Goal: Navigation & Orientation: Find specific page/section

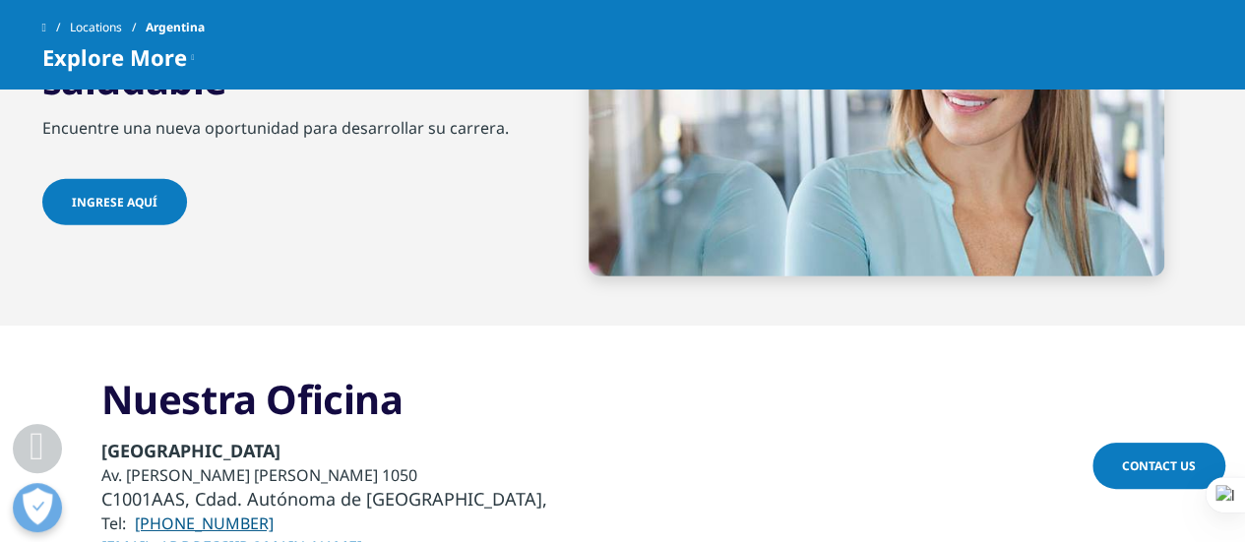
scroll to position [5805, 0]
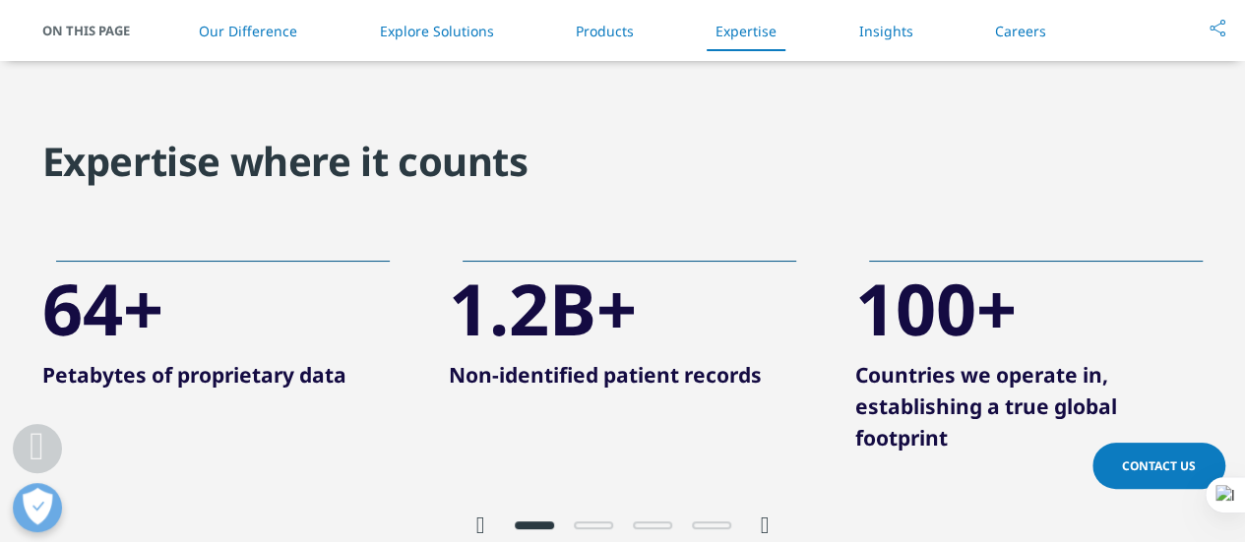
scroll to position [3641, 0]
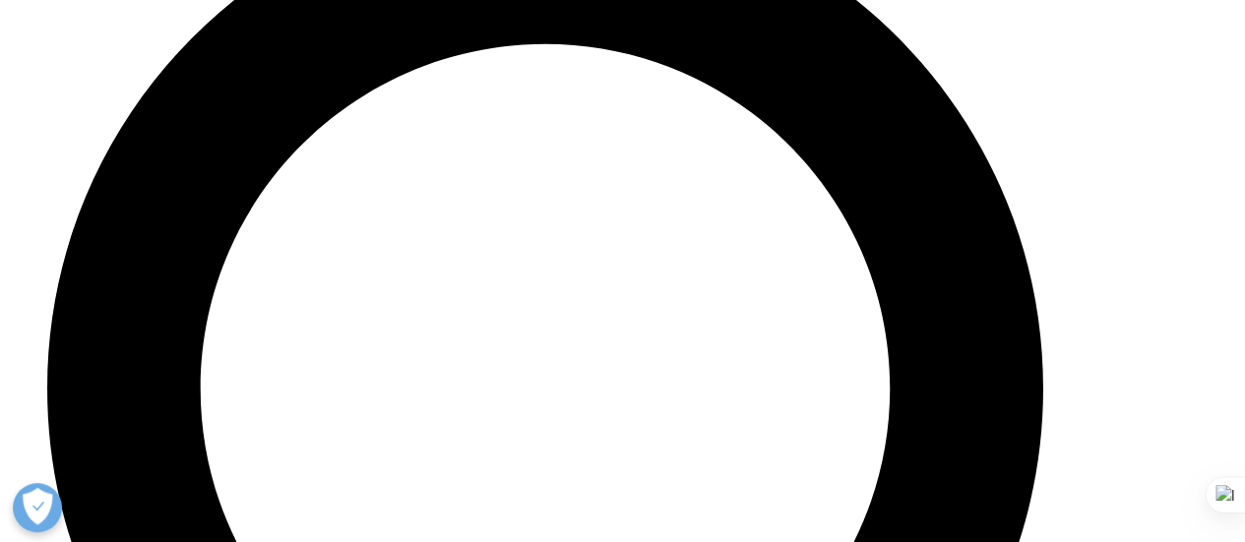
scroll to position [3641, 0]
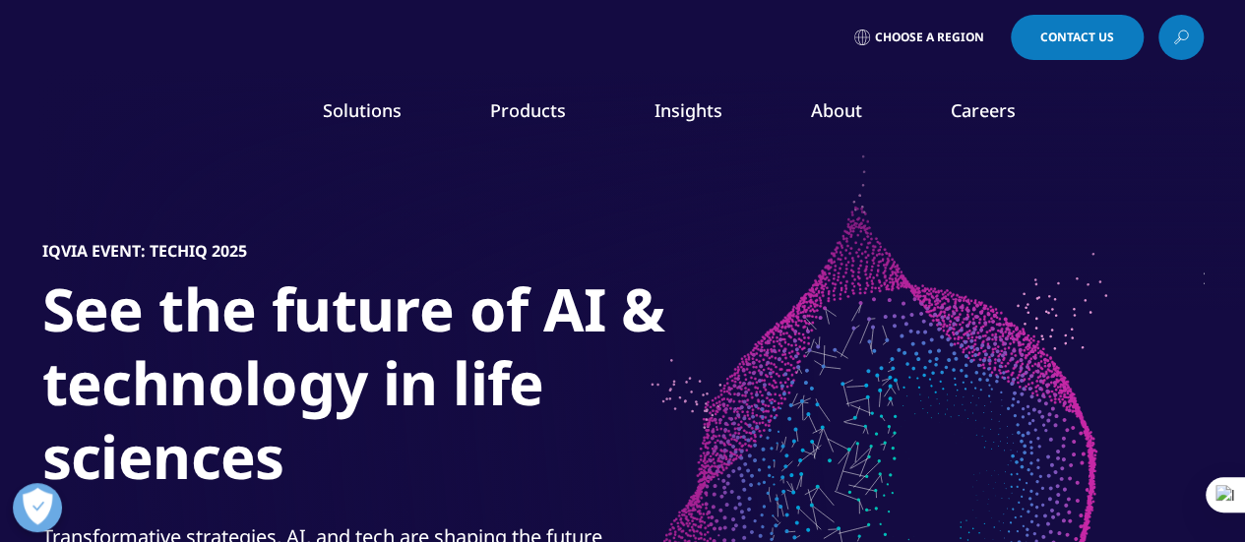
click at [106, 33] on div "Choose a Region Contact Us" at bounding box center [622, 37] width 1161 height 45
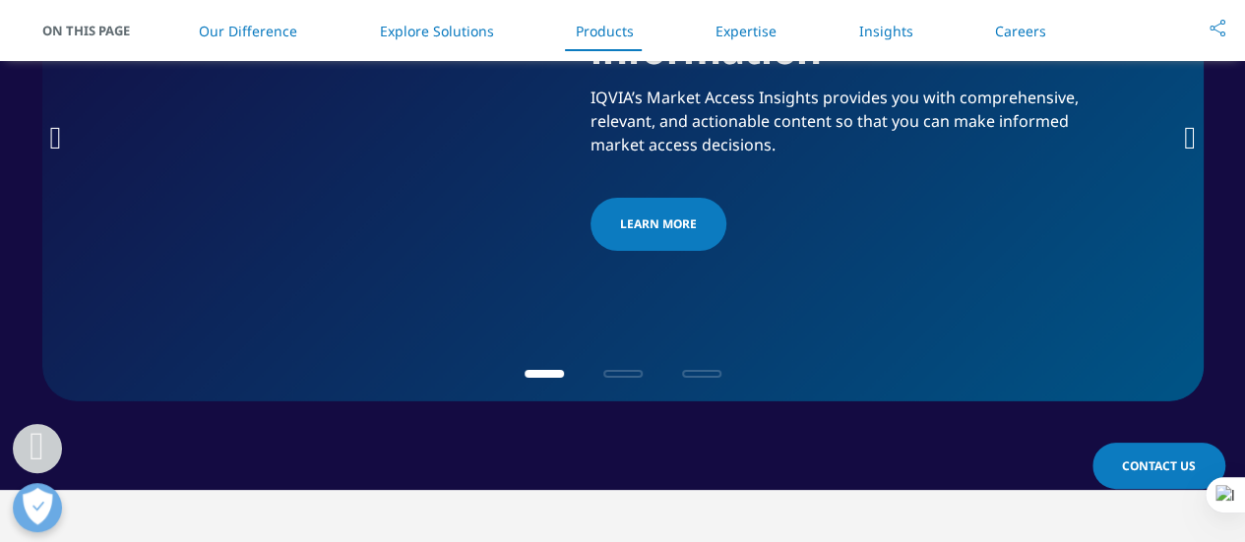
click at [904, 257] on div "Learn More" at bounding box center [843, 227] width 507 height 59
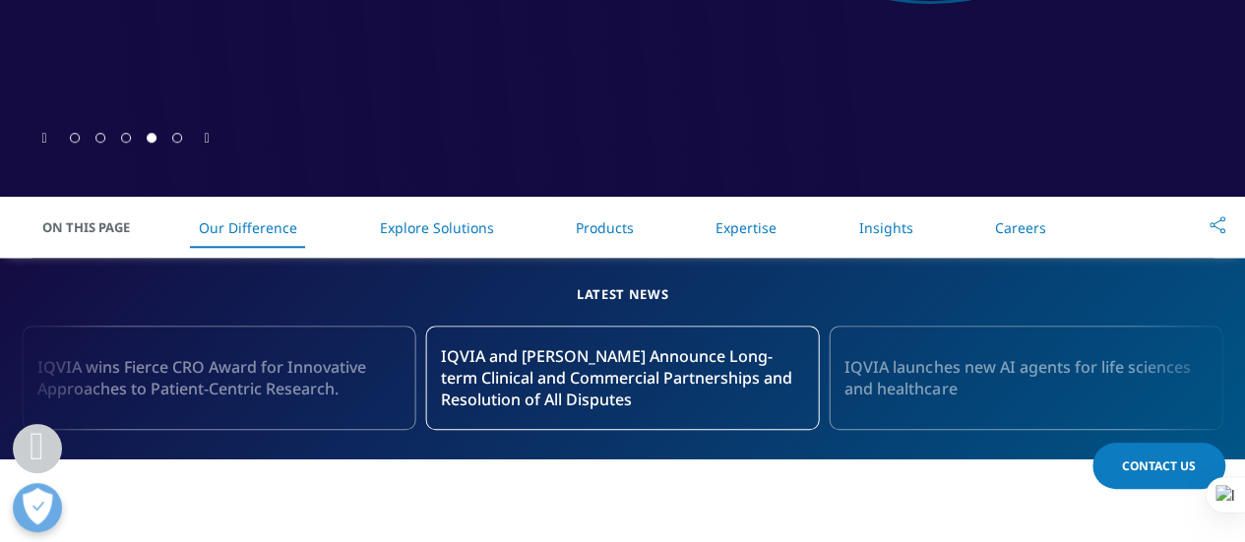
scroll to position [415, 0]
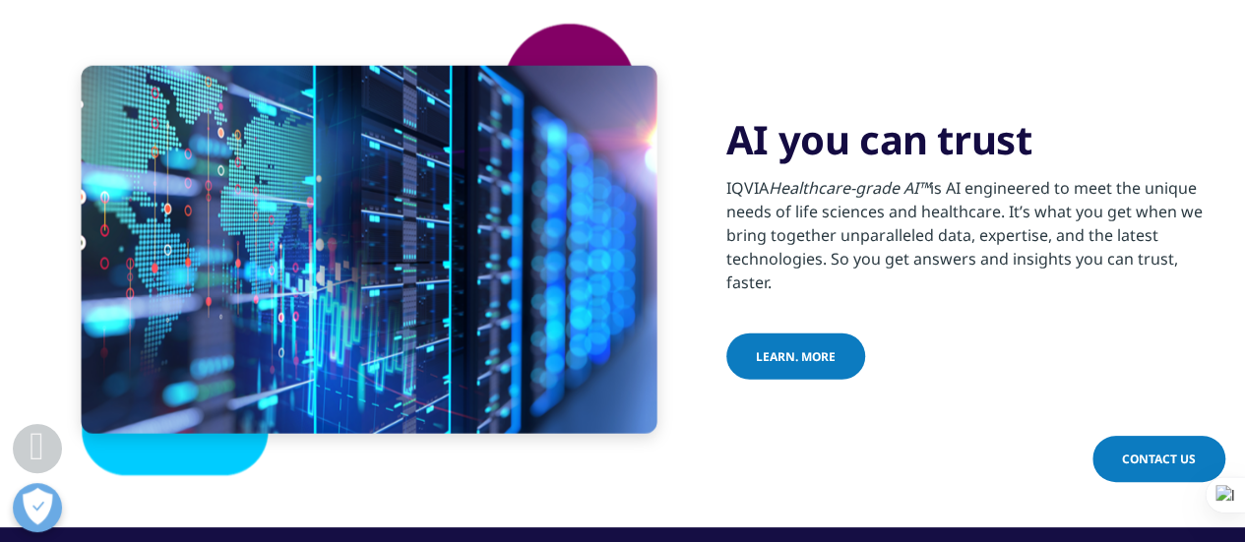
scroll to position [2361, 0]
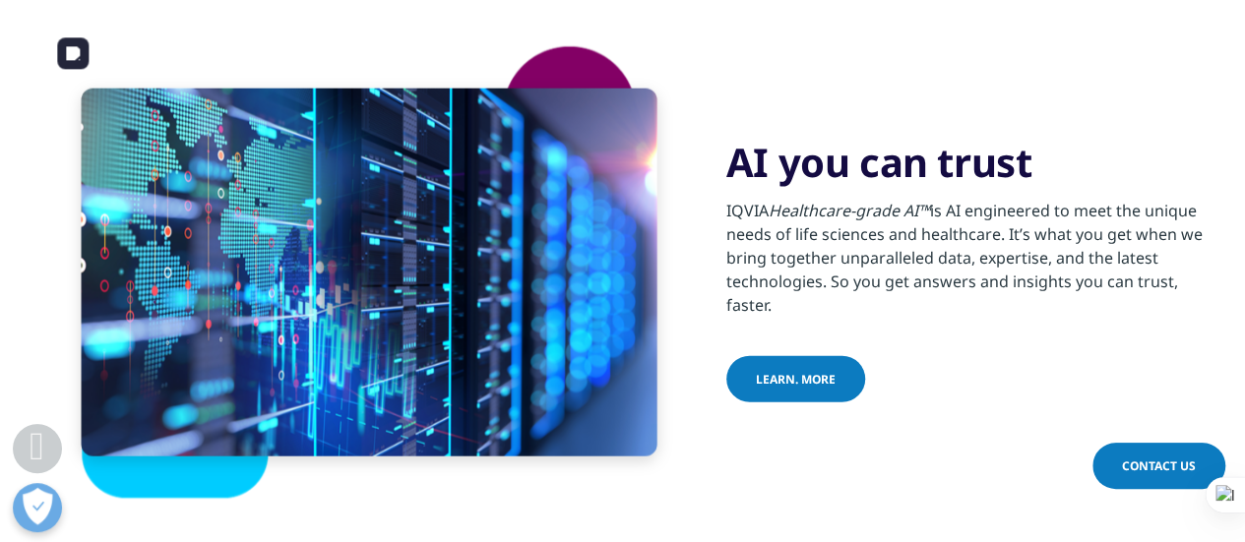
drag, startPoint x: 241, startPoint y: 181, endPoint x: 153, endPoint y: 249, distance: 110.8
click at [153, 251] on div at bounding box center [370, 273] width 576 height 368
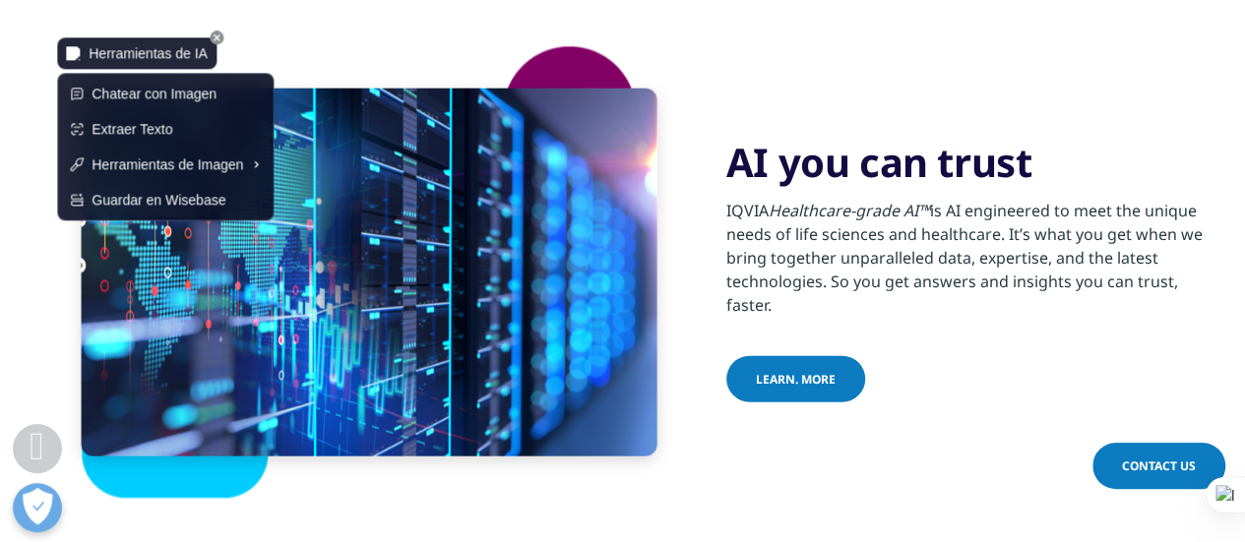
click at [74, 50] on img at bounding box center [73, 53] width 14 height 14
click at [193, 209] on span "Guardar en Wisebase" at bounding box center [159, 200] width 134 height 22
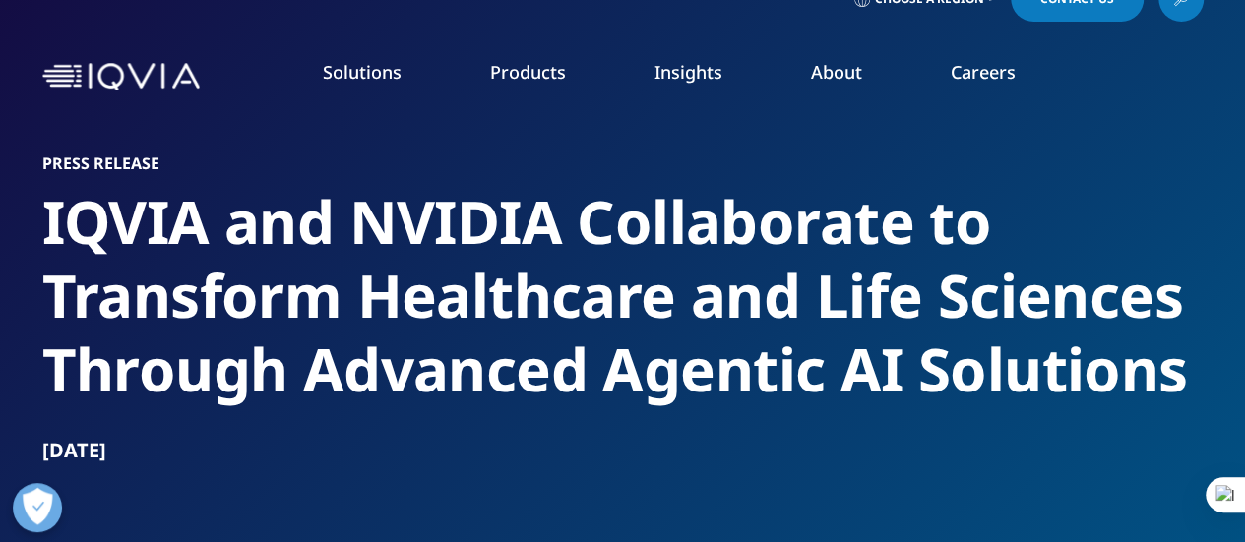
scroll to position [0, 0]
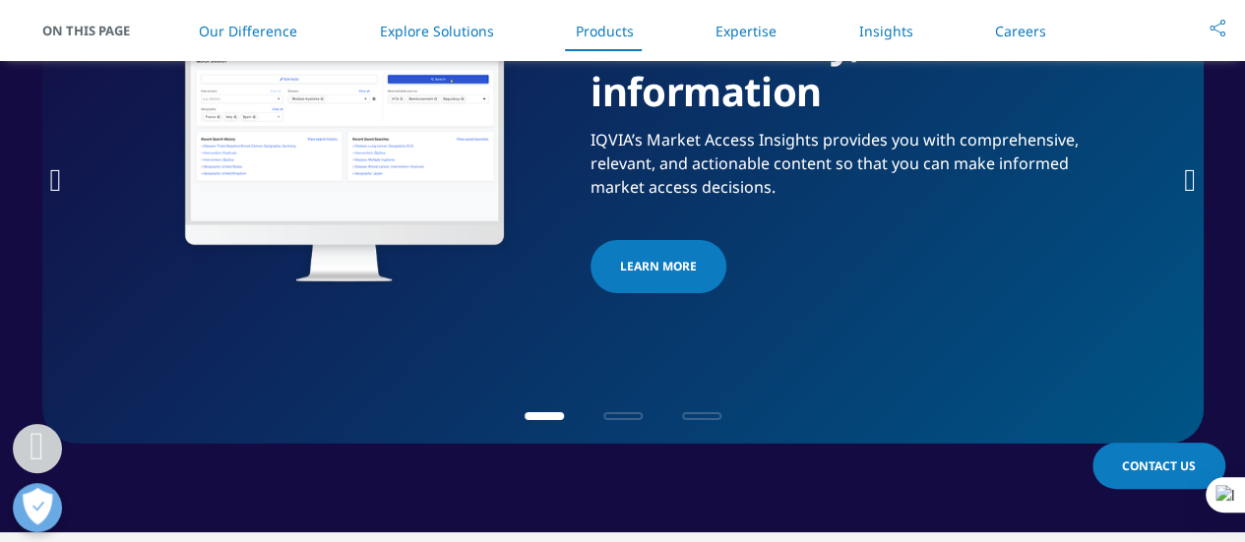
scroll to position [3247, 0]
